Goal: Task Accomplishment & Management: Manage account settings

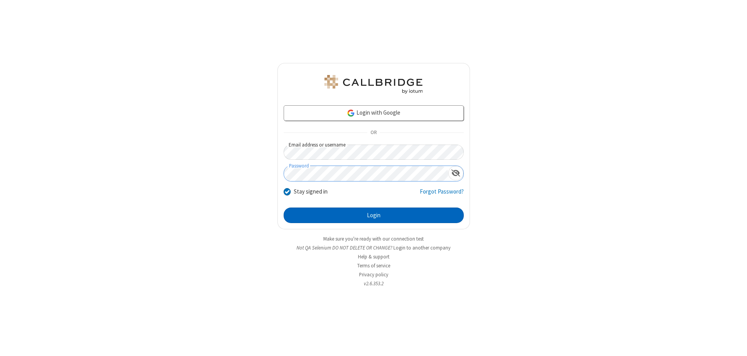
click at [373, 215] on button "Login" at bounding box center [374, 216] width 180 height 16
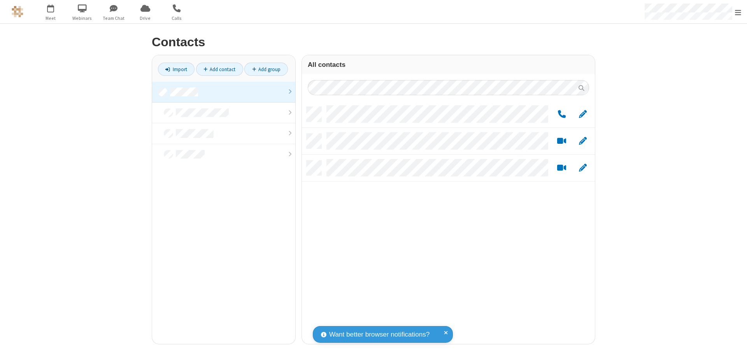
click at [224, 92] on link at bounding box center [223, 92] width 143 height 21
click at [583, 114] on span "Edit" at bounding box center [583, 115] width 8 height 10
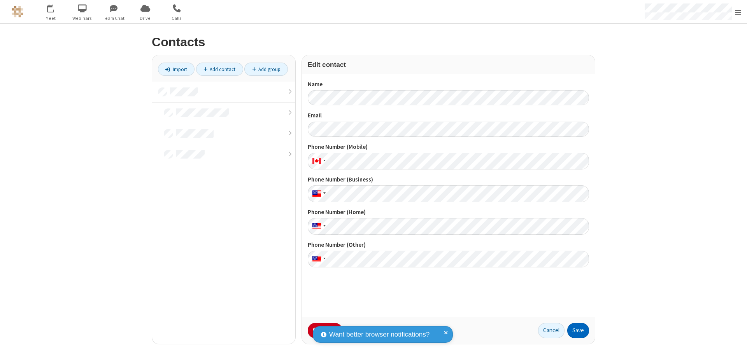
click at [578, 331] on button "Save" at bounding box center [578, 331] width 22 height 16
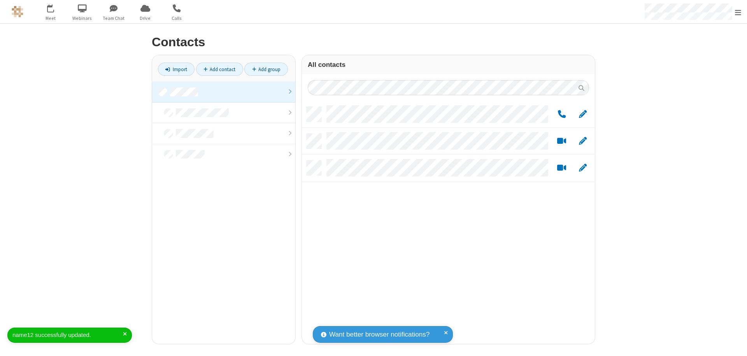
scroll to position [237, 287]
